Goal: Task Accomplishment & Management: Manage account settings

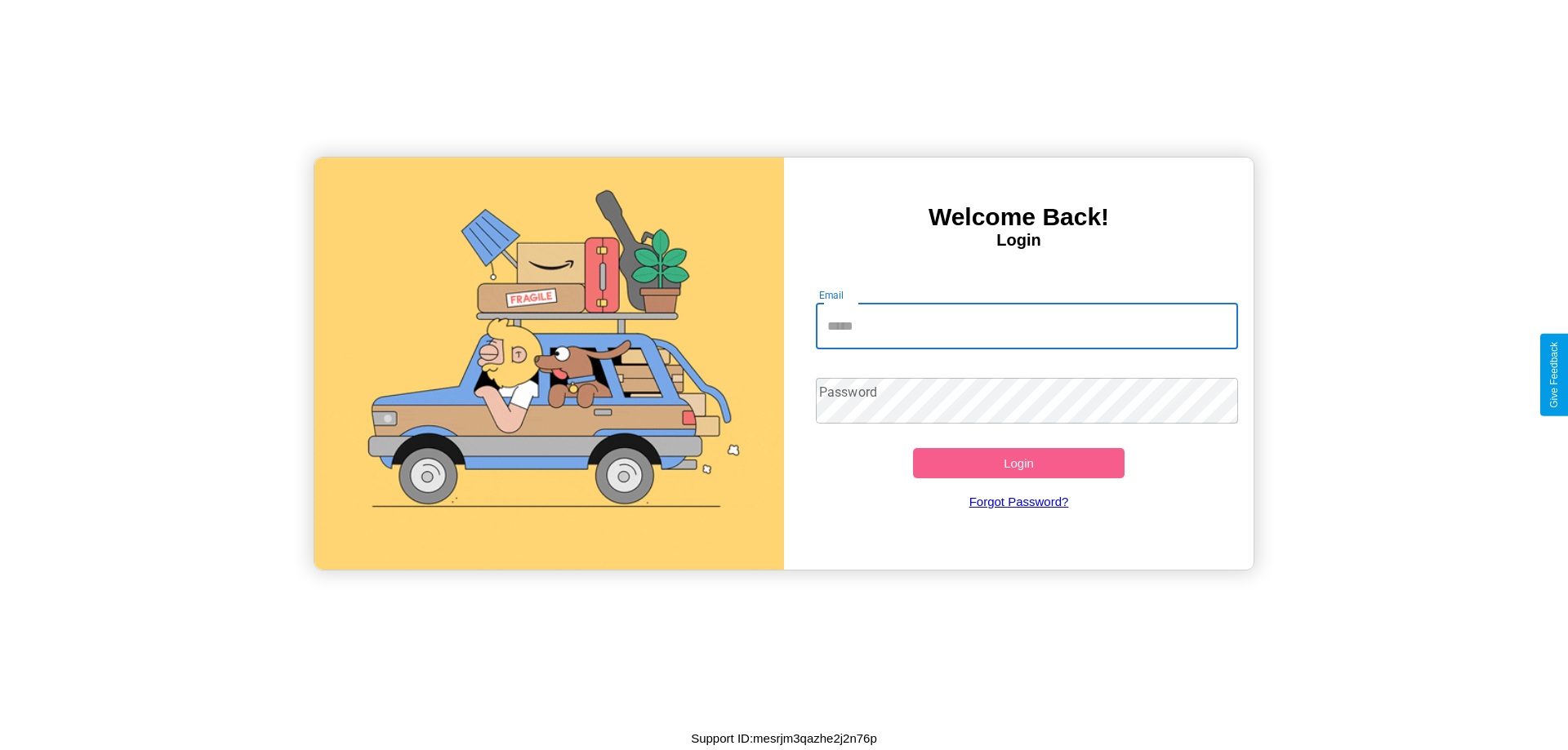
click at [1027, 325] on input "Email" at bounding box center [1027, 326] width 423 height 46
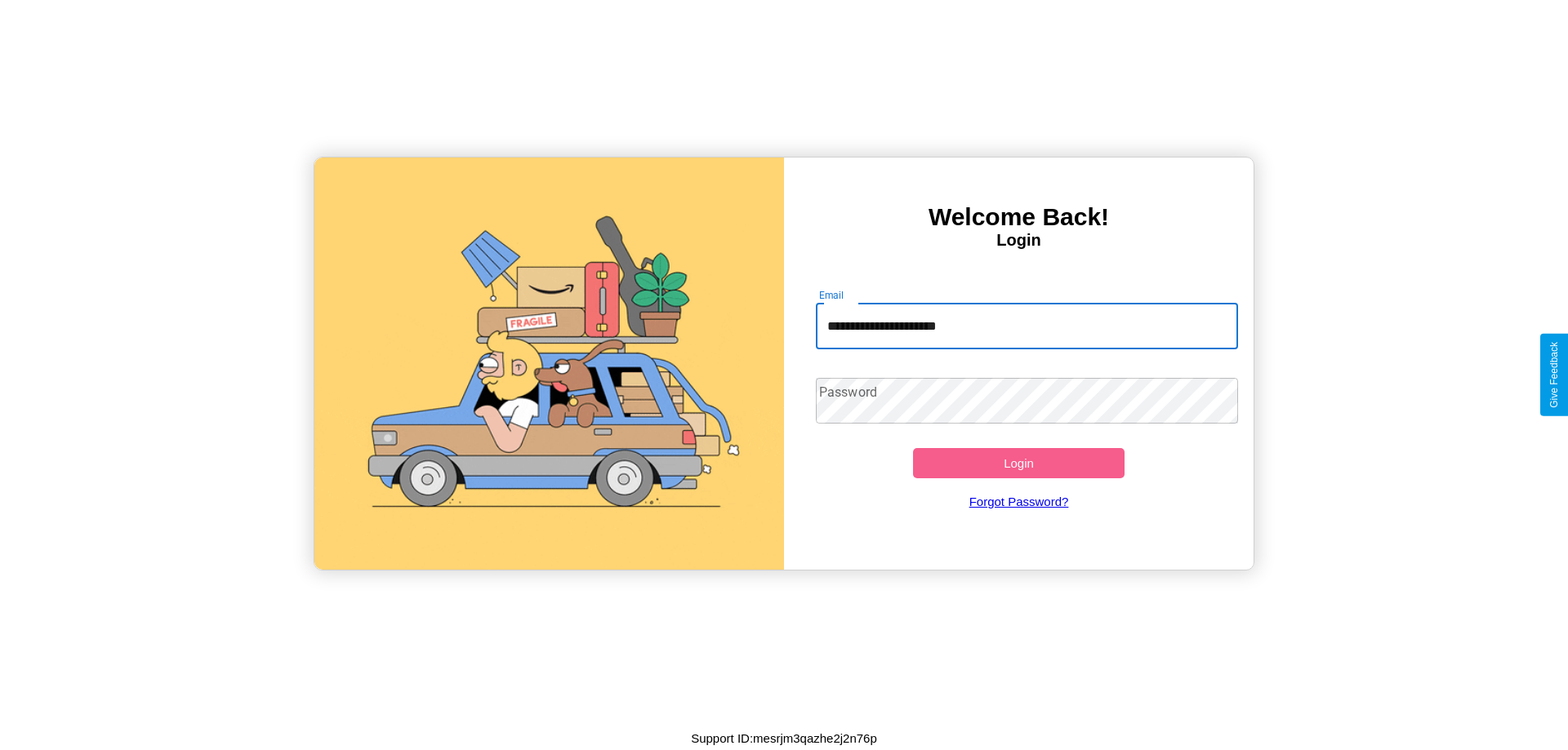
type input "**********"
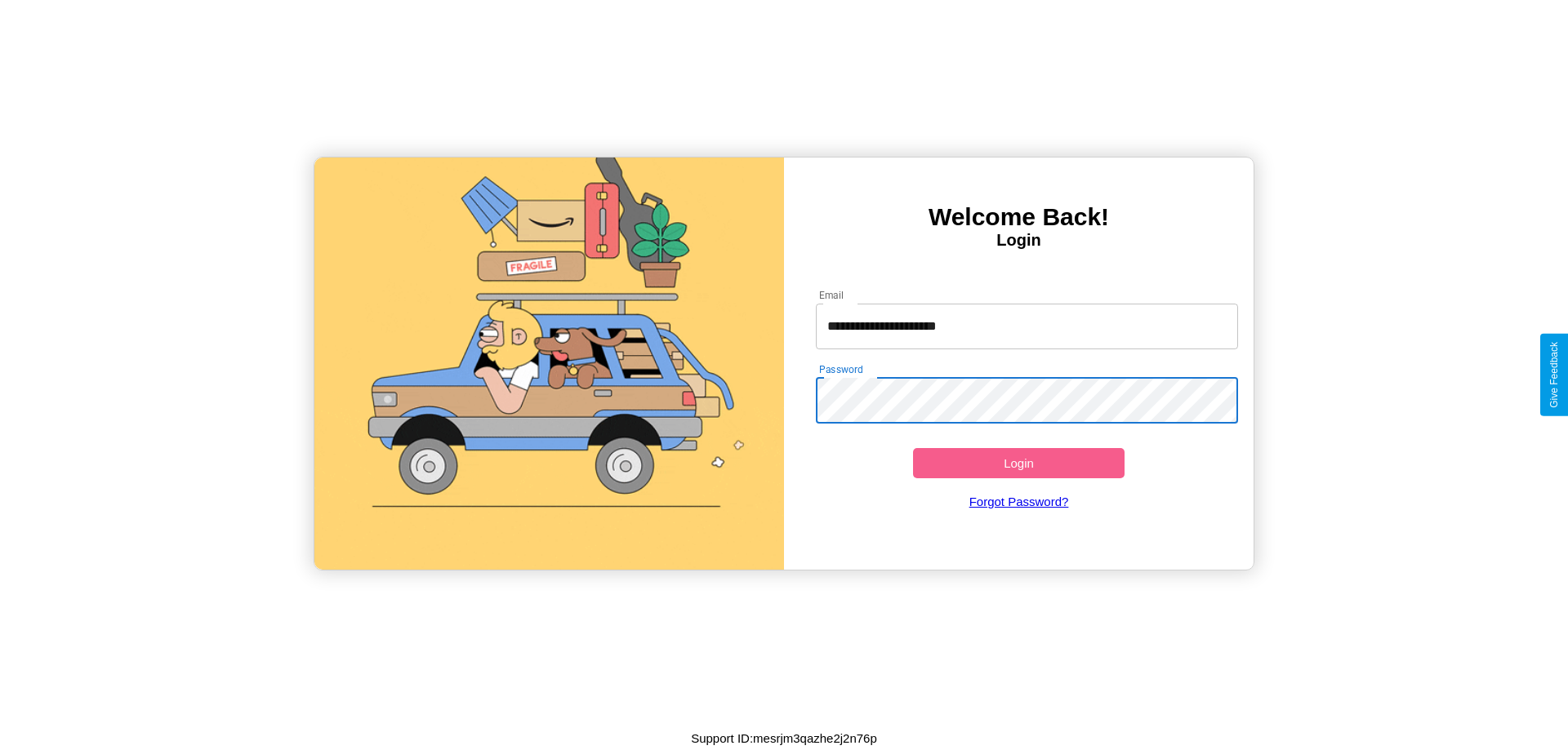
click at [1018, 463] on button "Login" at bounding box center [1018, 463] width 211 height 30
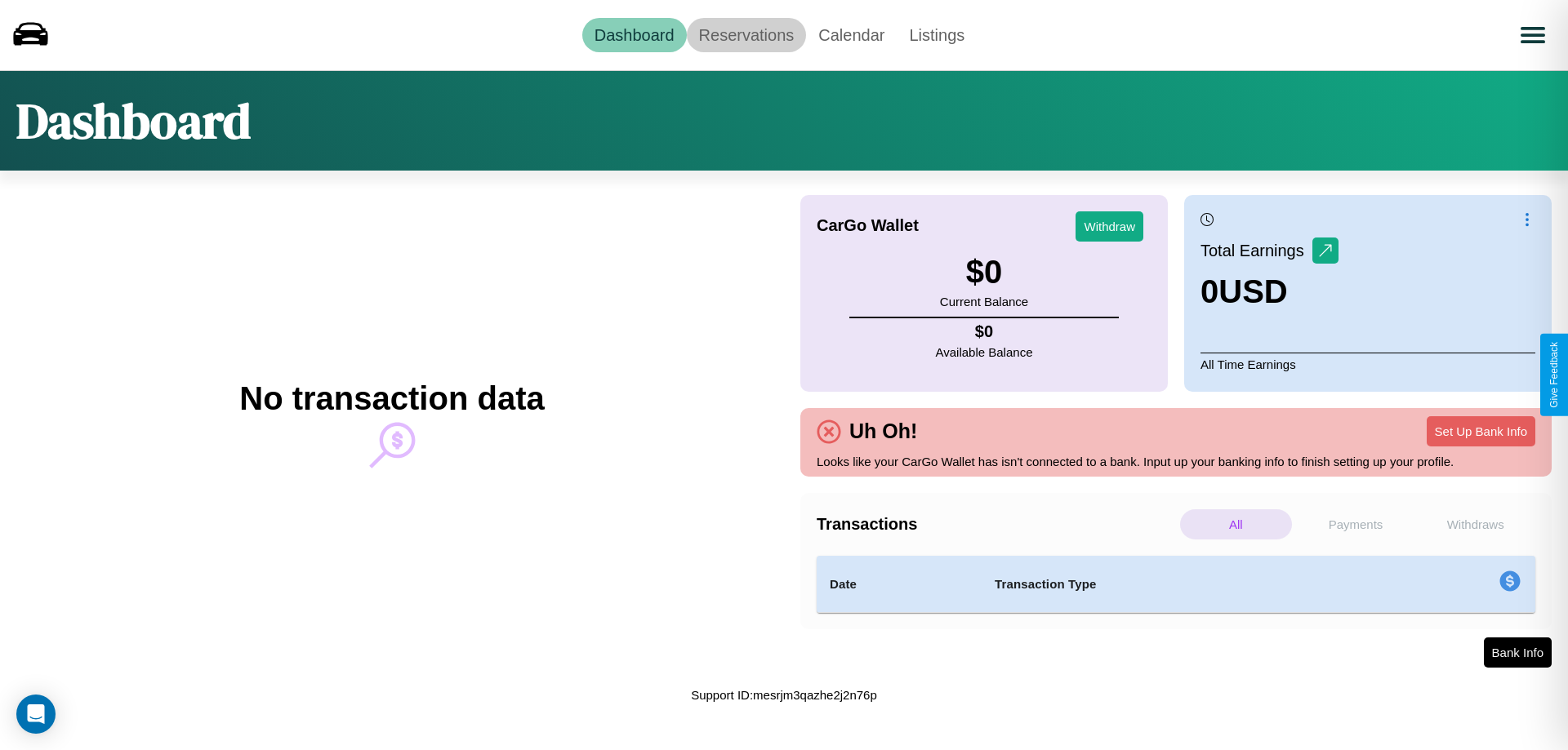
click at [746, 34] on link "Reservations" at bounding box center [747, 34] width 120 height 34
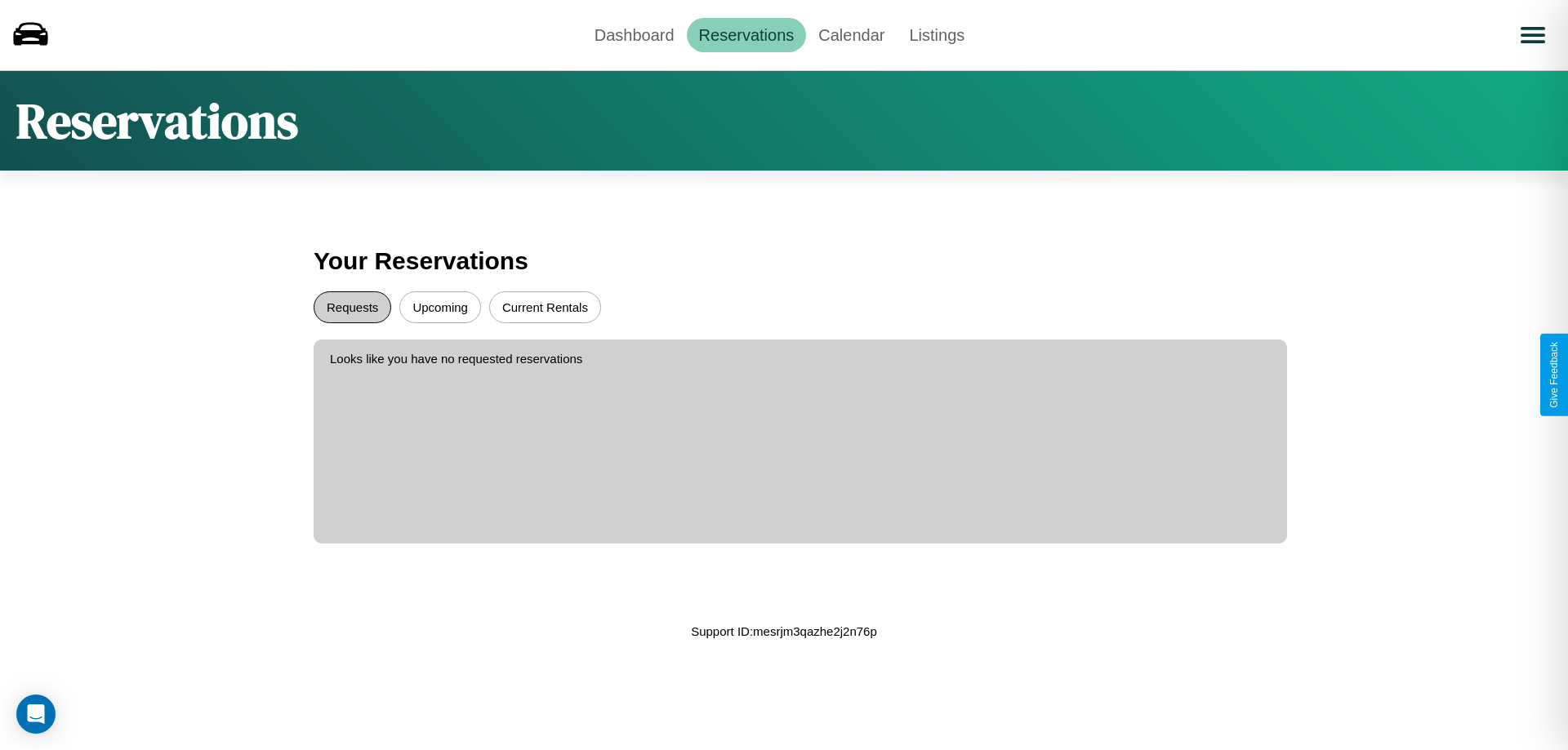
click at [352, 307] on button "Requests" at bounding box center [352, 307] width 77 height 32
click at [545, 307] on button "Current Rentals" at bounding box center [544, 307] width 111 height 32
click at [634, 34] on link "Dashboard" at bounding box center [634, 34] width 104 height 34
